Goal: Manage account settings

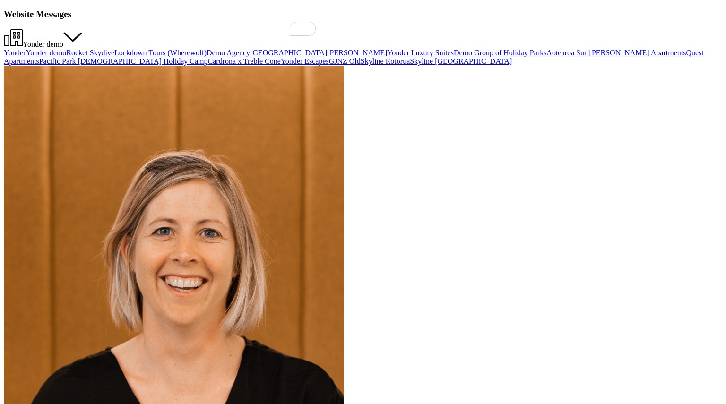
select select "America/[GEOGRAPHIC_DATA]"
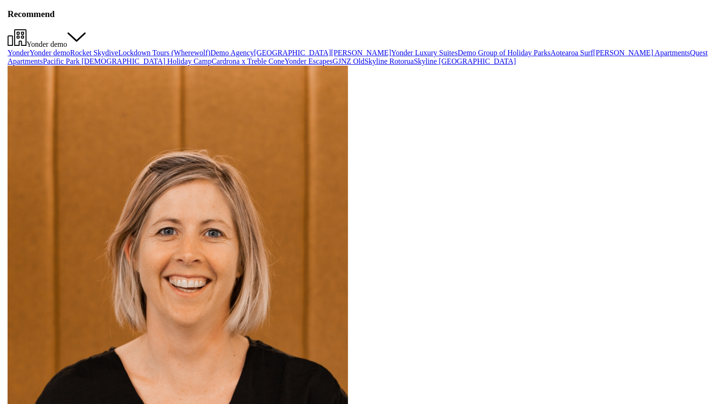
scroll to position [135, 594]
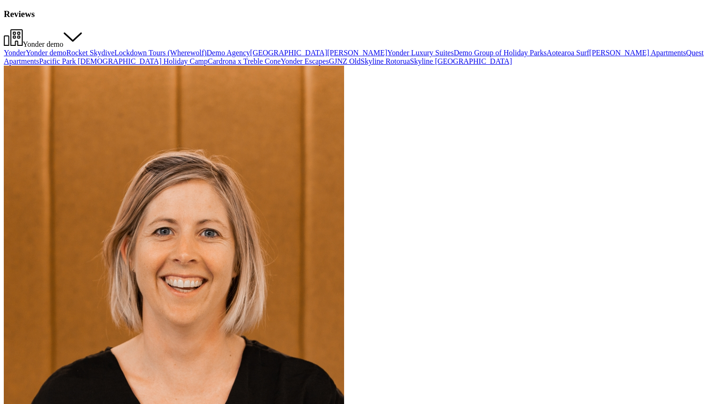
select select "America/[GEOGRAPHIC_DATA]"
